Goal: Information Seeking & Learning: Learn about a topic

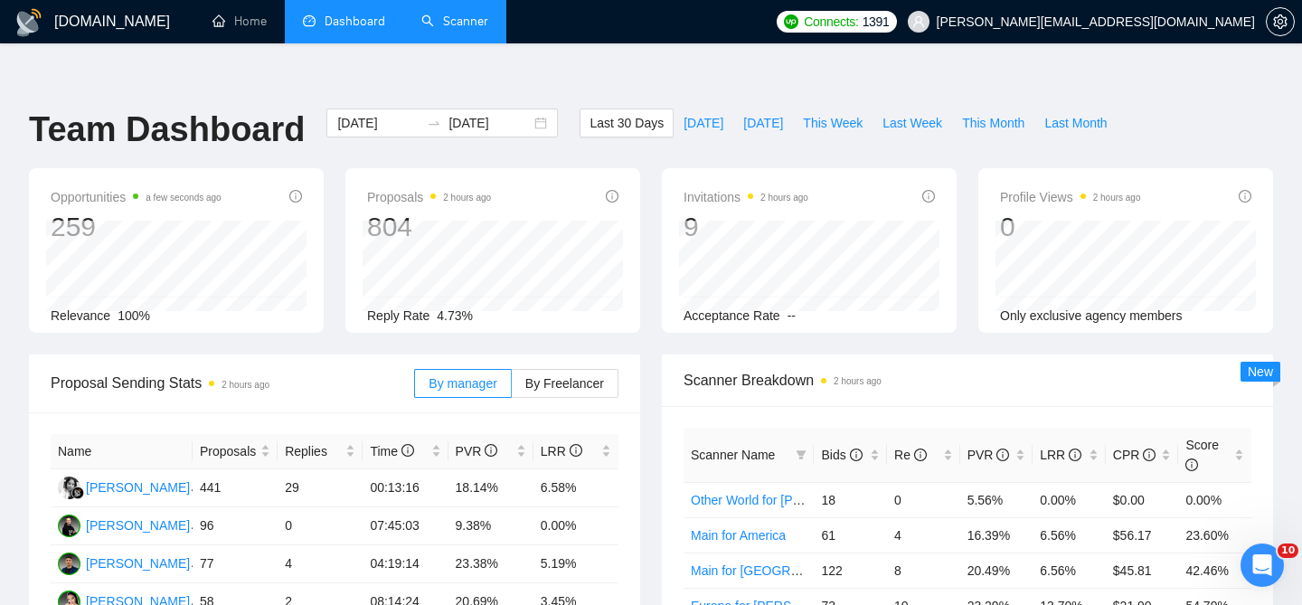
click at [478, 29] on link "Scanner" at bounding box center [454, 21] width 67 height 15
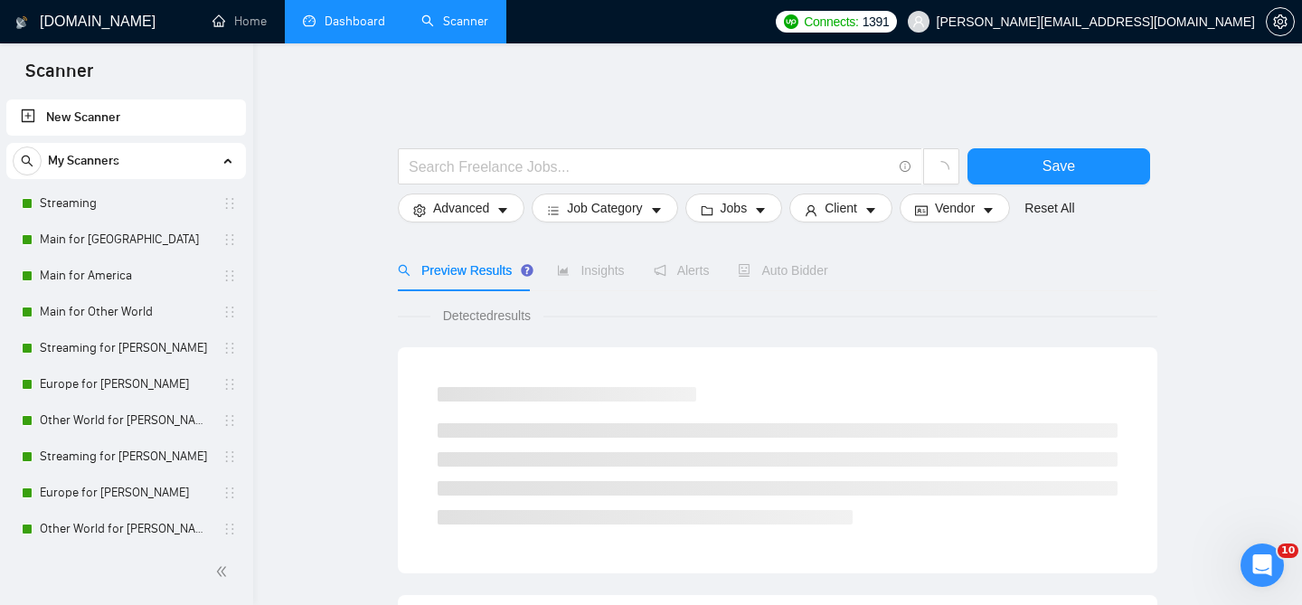
click at [315, 29] on link "Dashboard" at bounding box center [344, 21] width 82 height 15
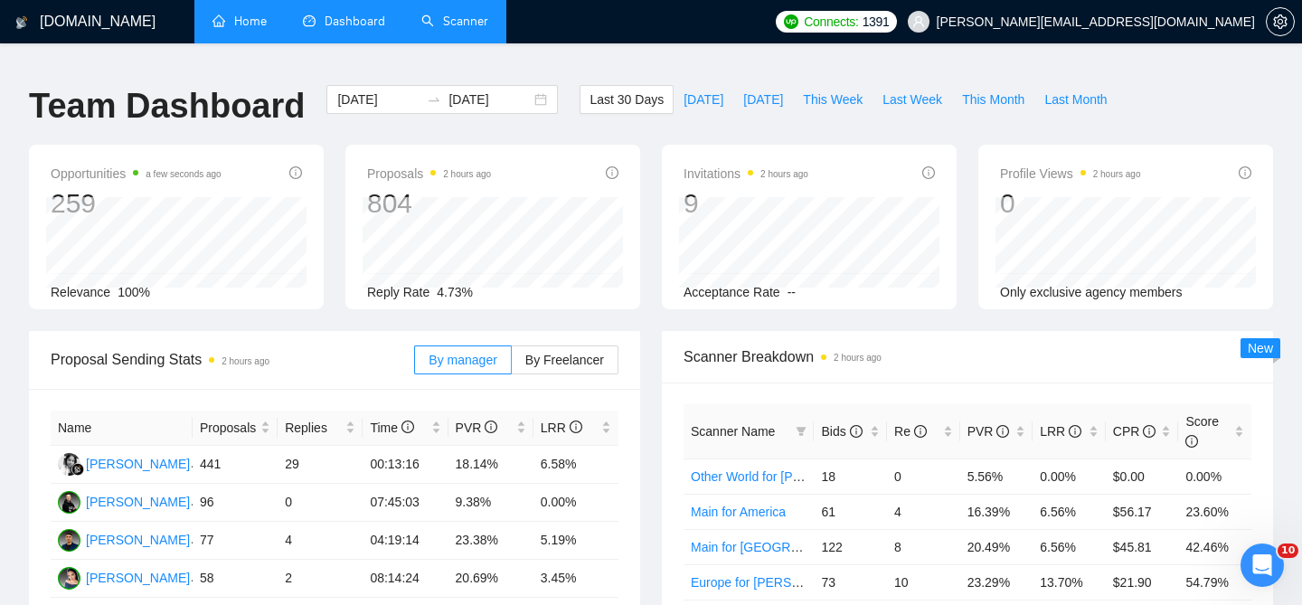
click at [260, 14] on link "Home" at bounding box center [240, 21] width 54 height 15
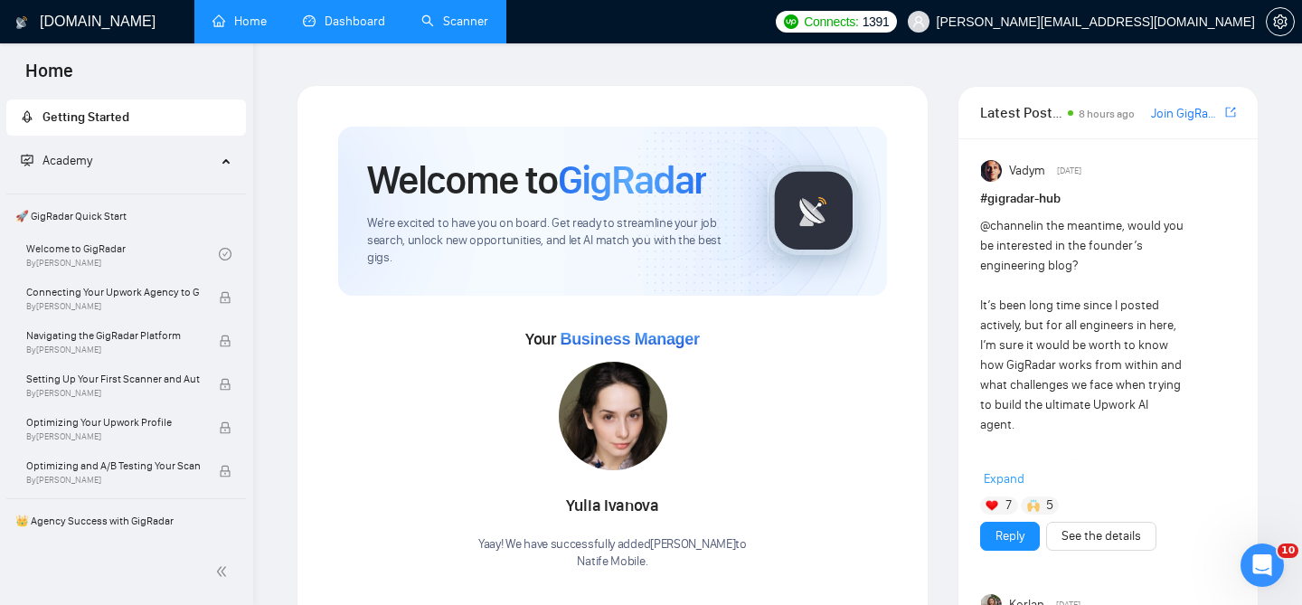
click at [451, 29] on link "Scanner" at bounding box center [454, 21] width 67 height 15
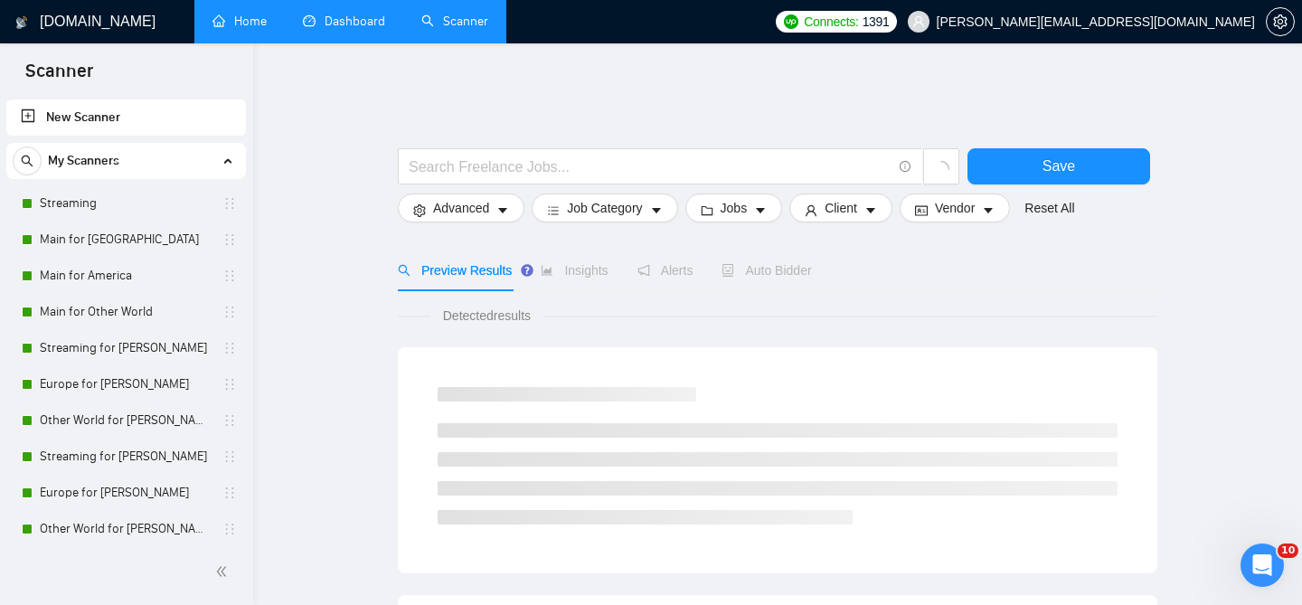
click at [371, 24] on link "Dashboard" at bounding box center [344, 21] width 82 height 15
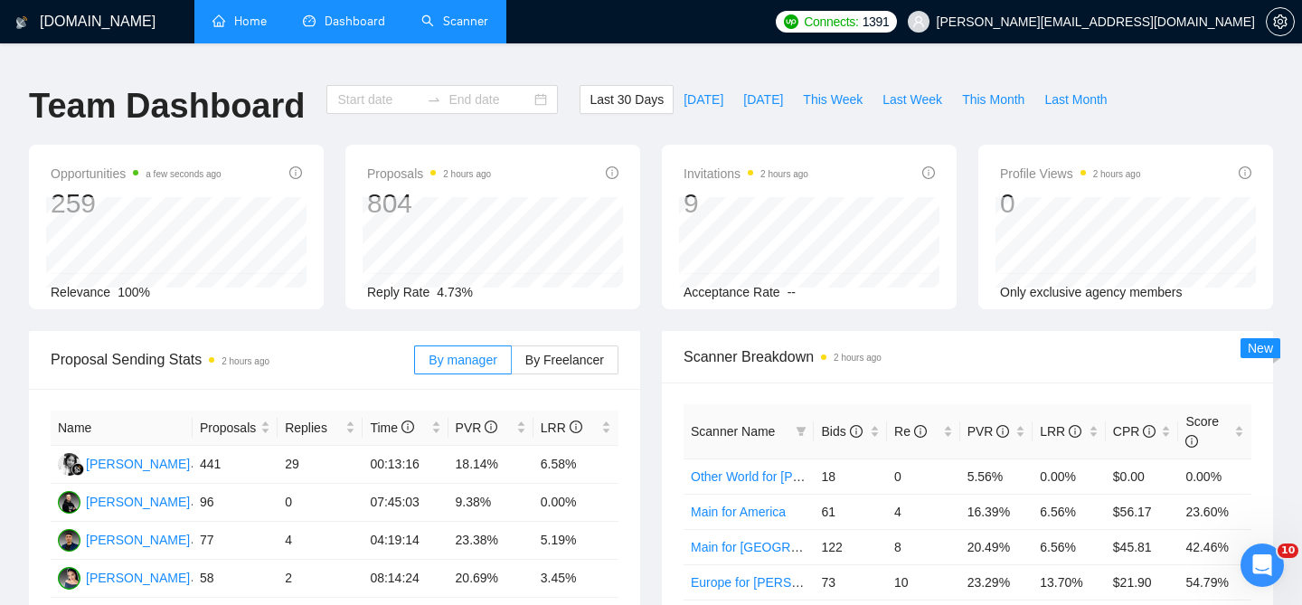
type input "[DATE]"
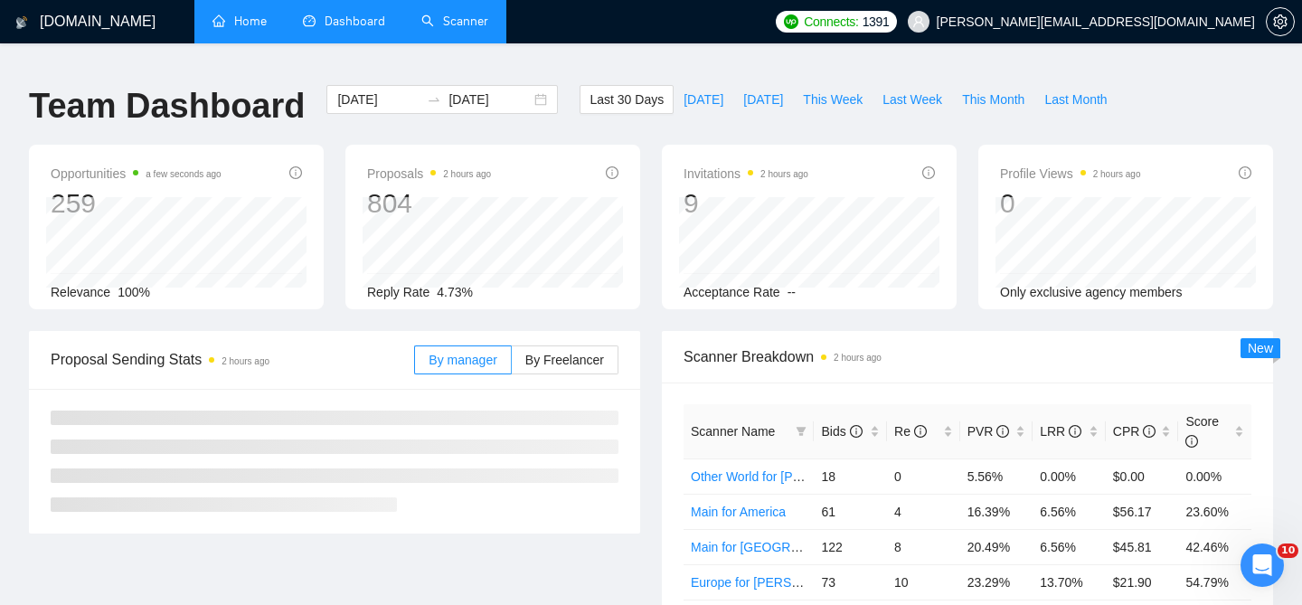
scroll to position [78, 0]
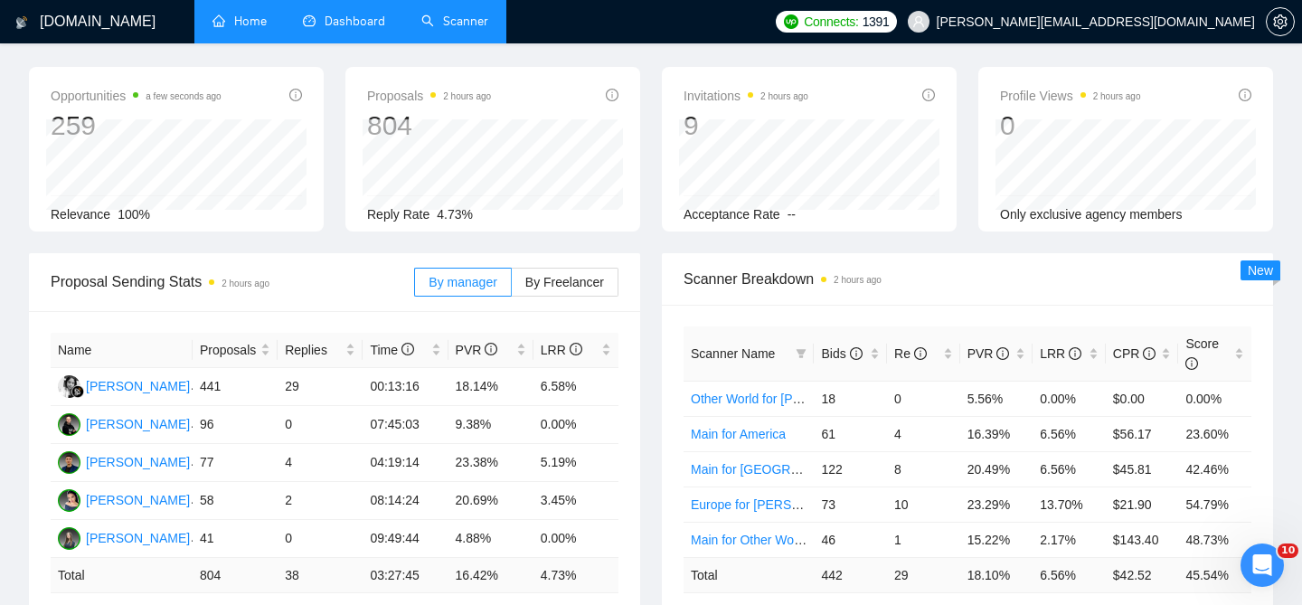
click at [556, 289] on div "By manager By Freelancer" at bounding box center [516, 282] width 204 height 58
click at [564, 268] on label "By Freelancer" at bounding box center [565, 282] width 107 height 29
click at [512, 287] on input "By Freelancer" at bounding box center [512, 287] width 0 height 0
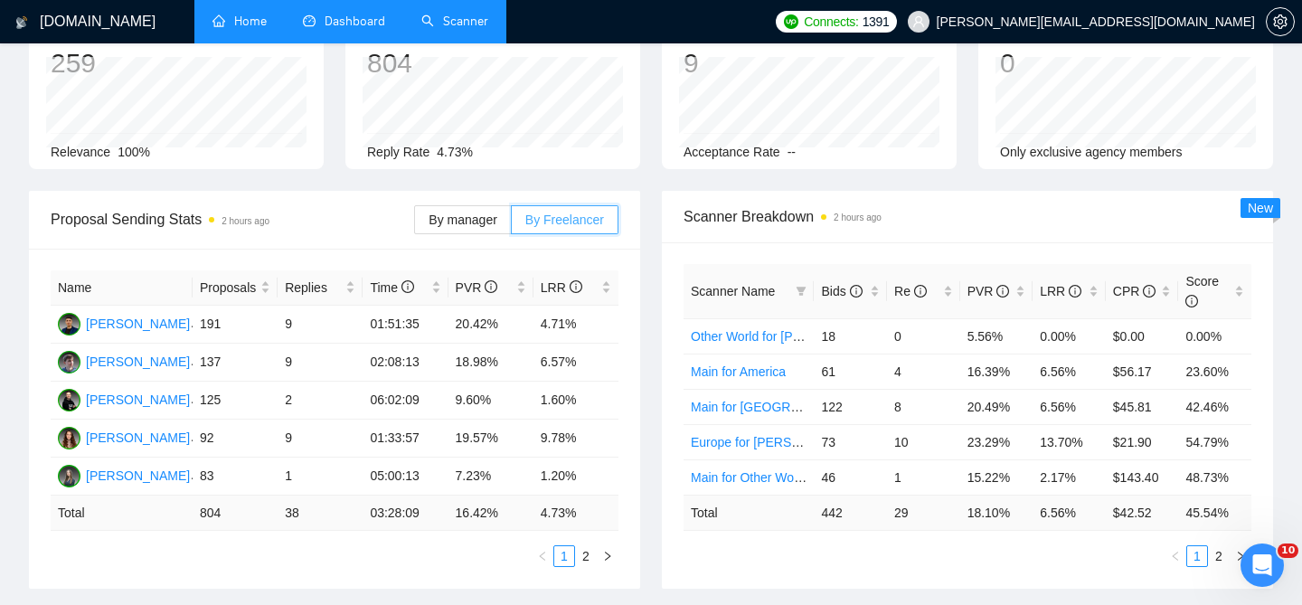
scroll to position [162, 0]
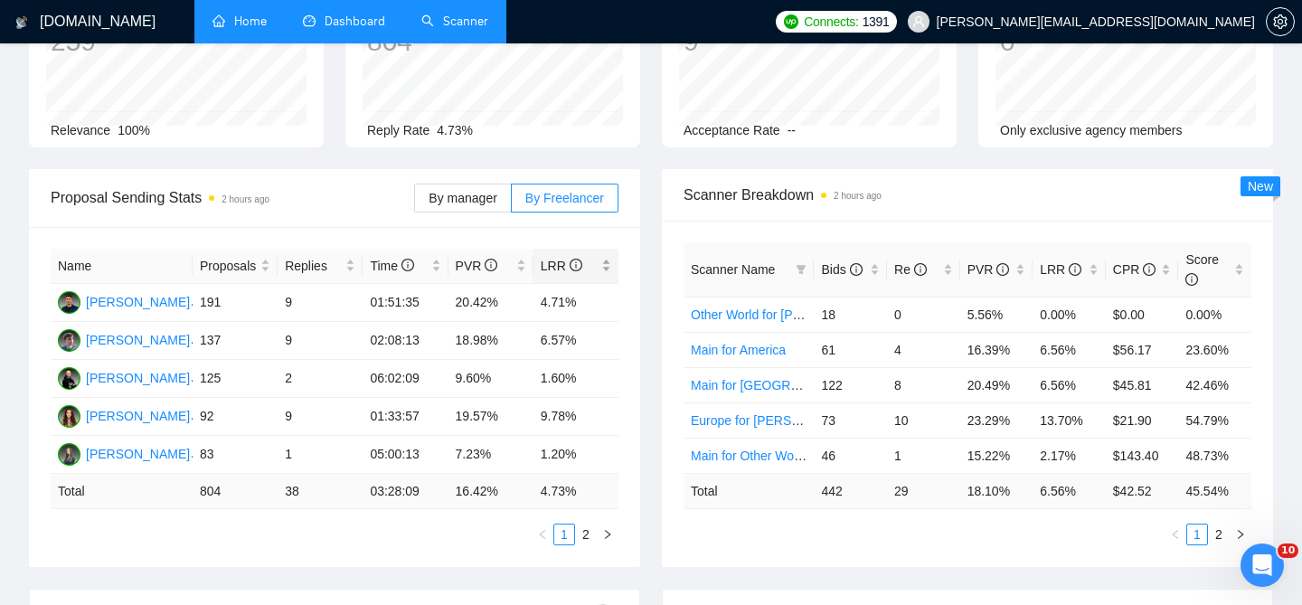
click at [608, 256] on div "LRR" at bounding box center [576, 266] width 71 height 20
click at [621, 317] on div "Name Proposals Replies Time PVR LRR [PERSON_NAME] 92 9 01:33:57 19.57% 9.78% [P…" at bounding box center [334, 397] width 611 height 340
click at [651, 272] on div "Scanner Breakdown 2 hours ago Scanner Name Bids Re PVR LRR CPR Score Other Worl…" at bounding box center [967, 367] width 633 height 398
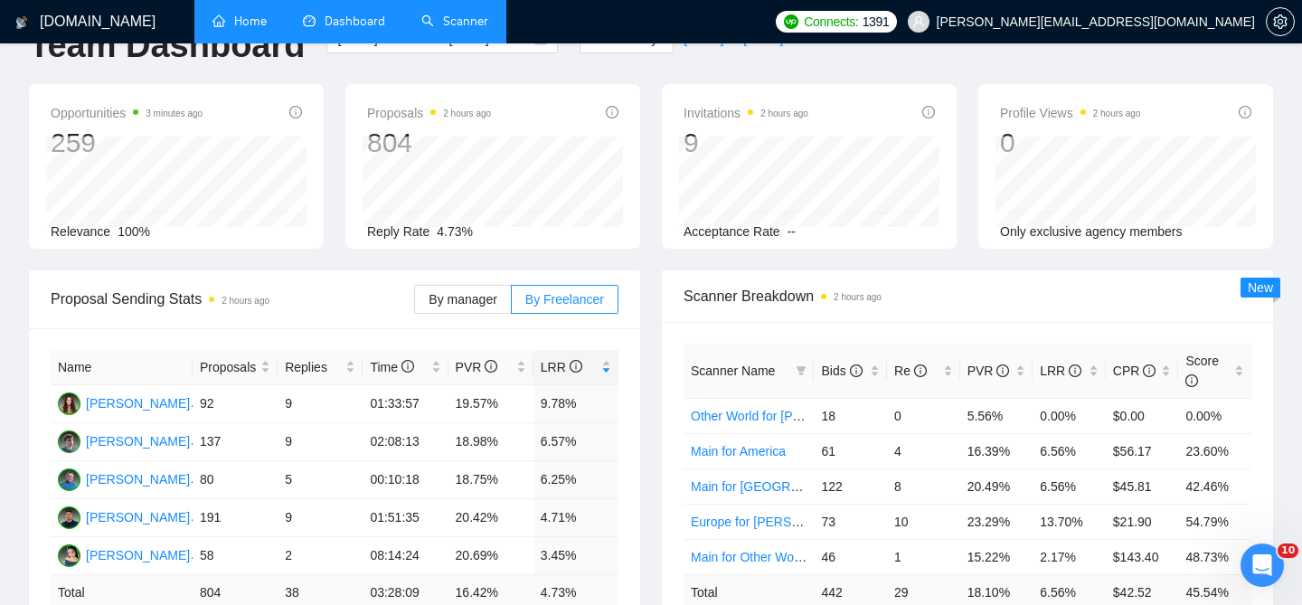
scroll to position [0, 0]
